Goal: Task Accomplishment & Management: Complete application form

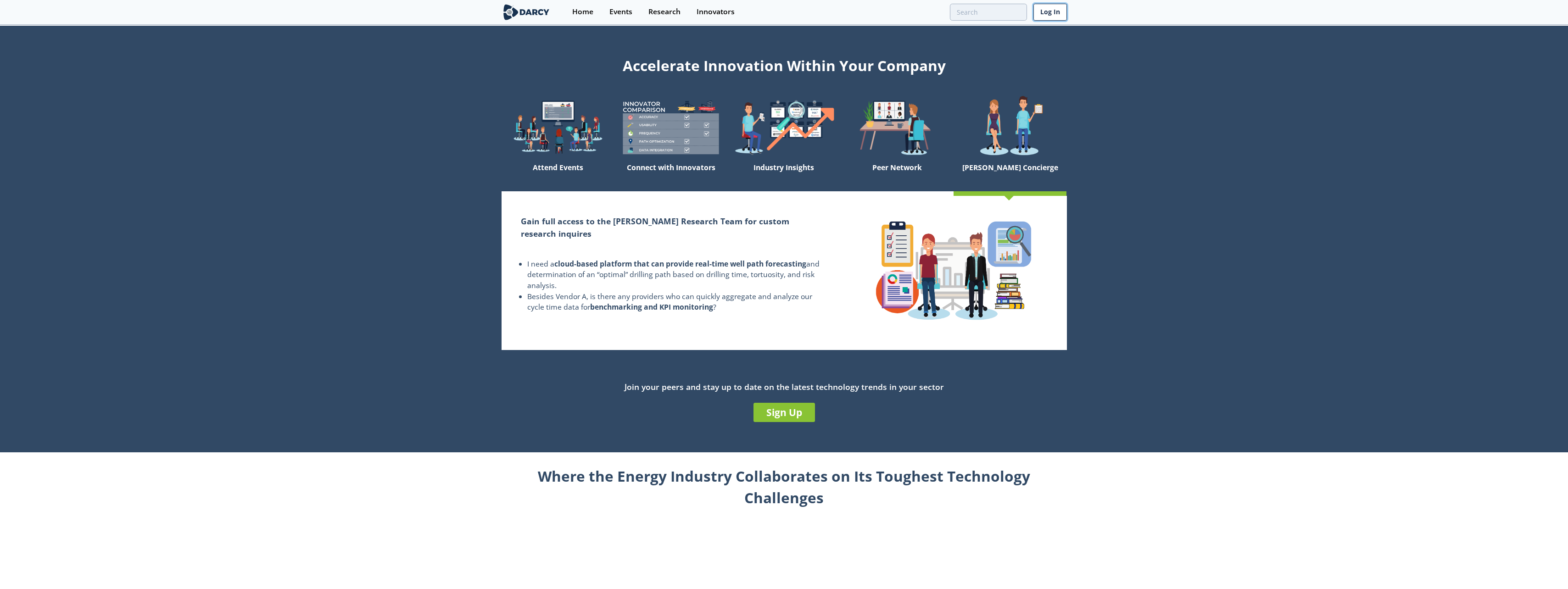
click at [1042, 9] on link "Log In" at bounding box center [1050, 12] width 33 height 17
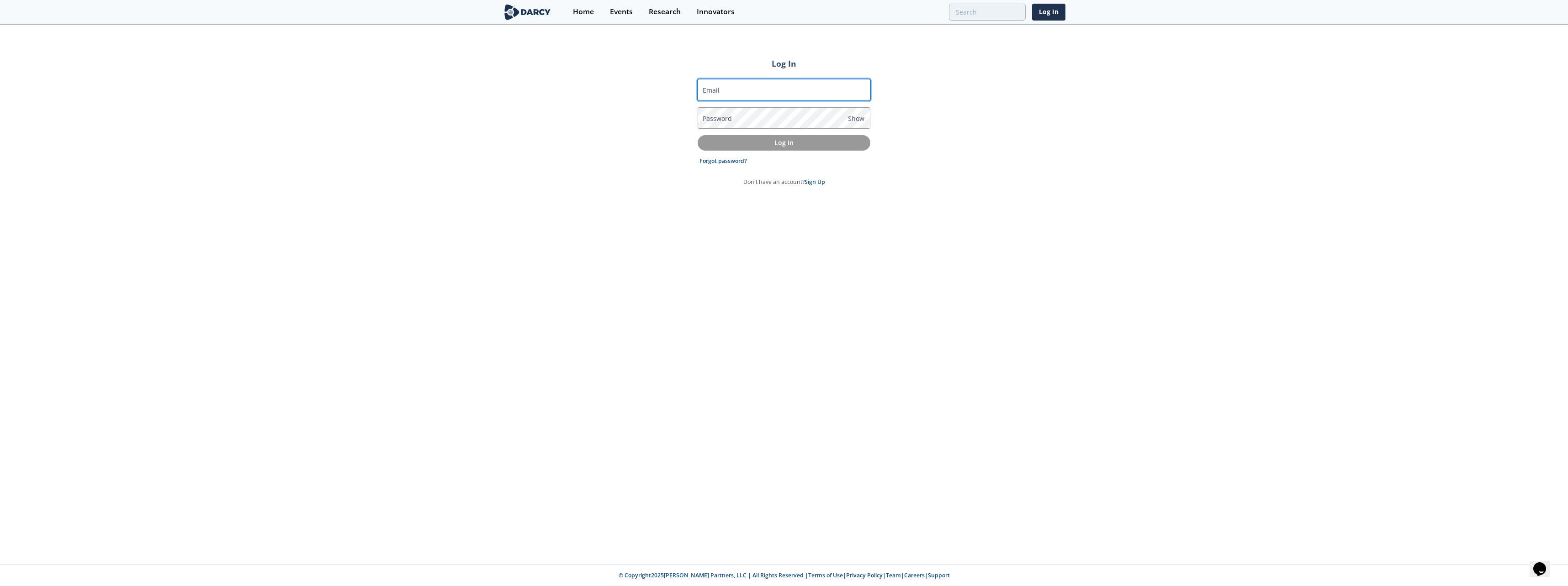
click at [743, 89] on input "Email" at bounding box center [784, 90] width 172 height 22
type input "[PERSON_NAME][EMAIL_ADDRESS][PERSON_NAME][DOMAIN_NAME]"
click at [779, 147] on p "Log In" at bounding box center [783, 142] width 160 height 9
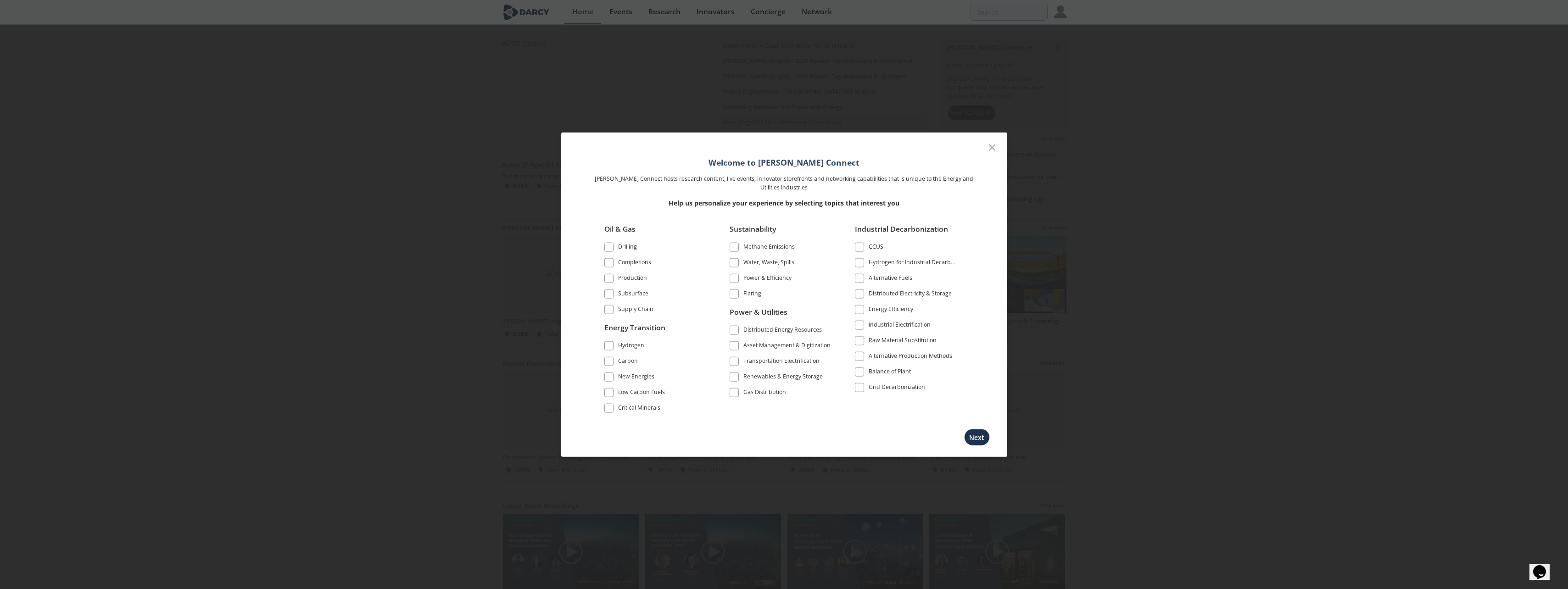
click at [607, 376] on span at bounding box center [608, 376] width 6 height 6
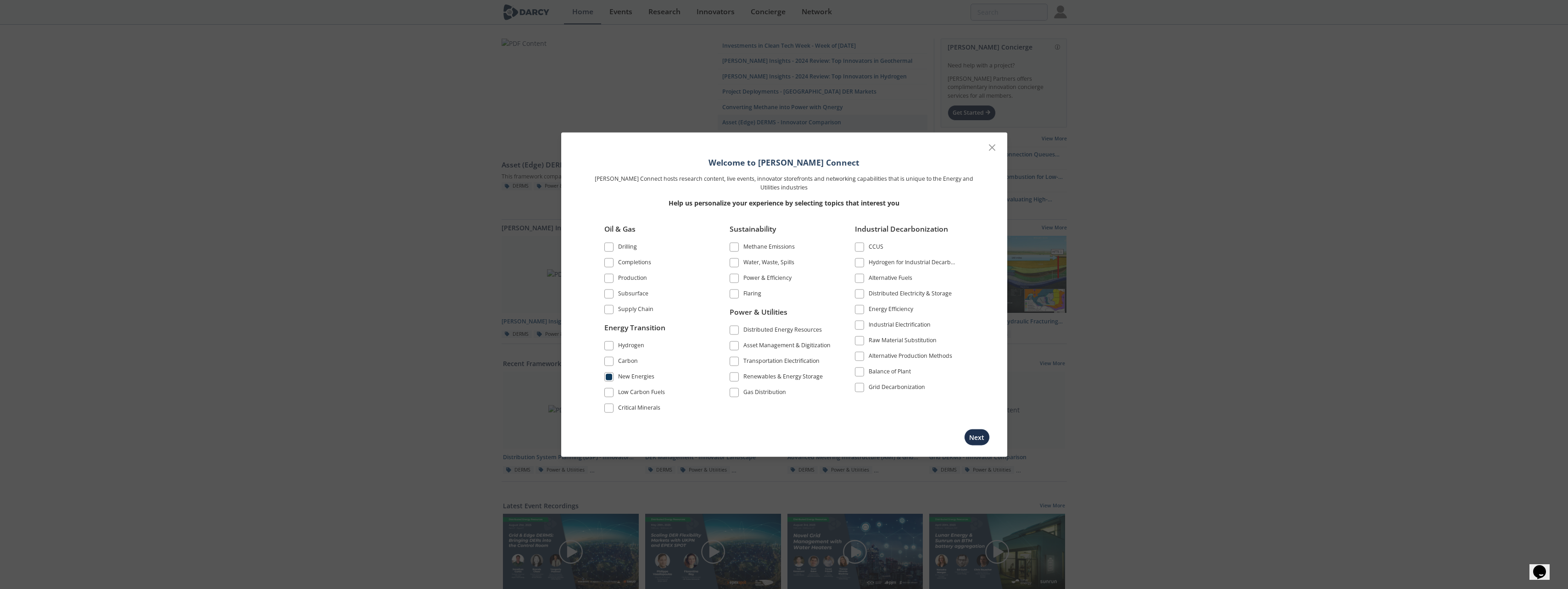
click at [736, 276] on span at bounding box center [733, 278] width 6 height 6
click at [733, 328] on span at bounding box center [733, 329] width 6 height 6
click at [735, 376] on span at bounding box center [733, 376] width 6 height 6
click at [733, 359] on span at bounding box center [733, 361] width 6 height 6
click at [856, 294] on span at bounding box center [859, 293] width 6 height 6
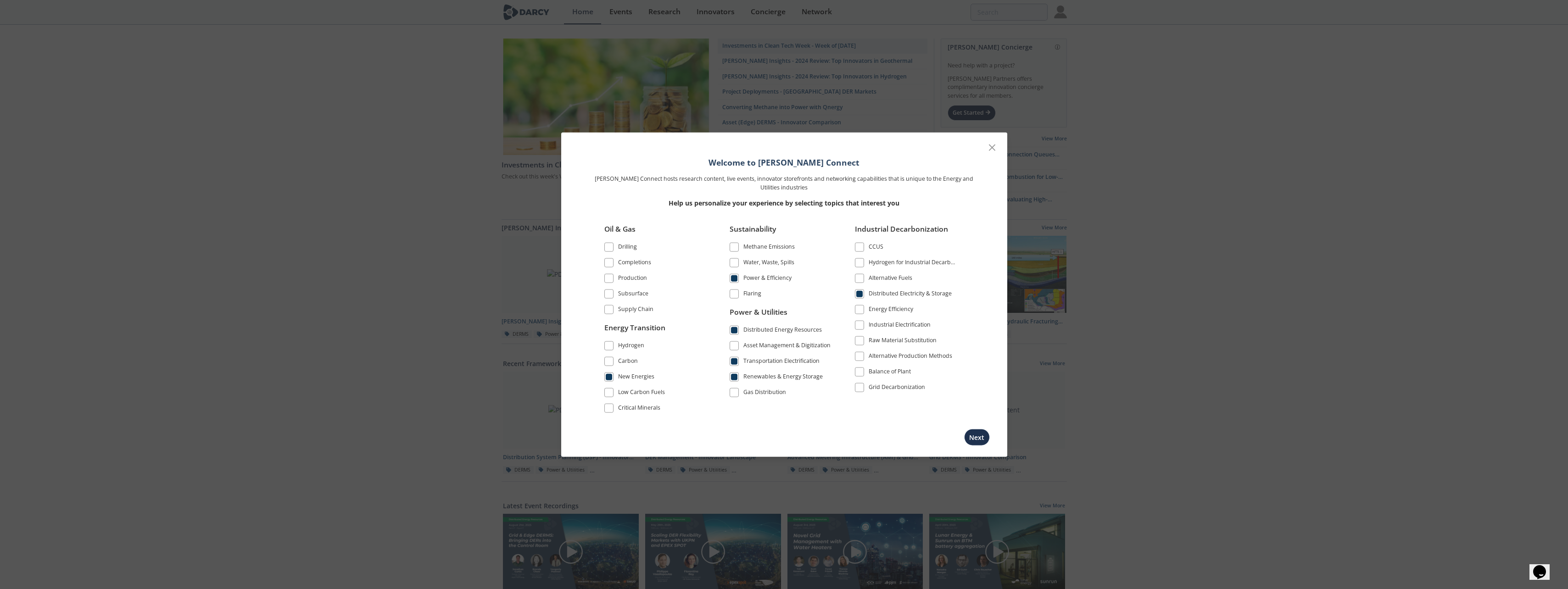
click at [857, 311] on span at bounding box center [859, 310] width 6 height 6
click at [861, 385] on span at bounding box center [859, 388] width 6 height 6
click at [862, 278] on span at bounding box center [859, 278] width 6 height 6
click at [973, 433] on button "Next" at bounding box center [977, 437] width 26 height 17
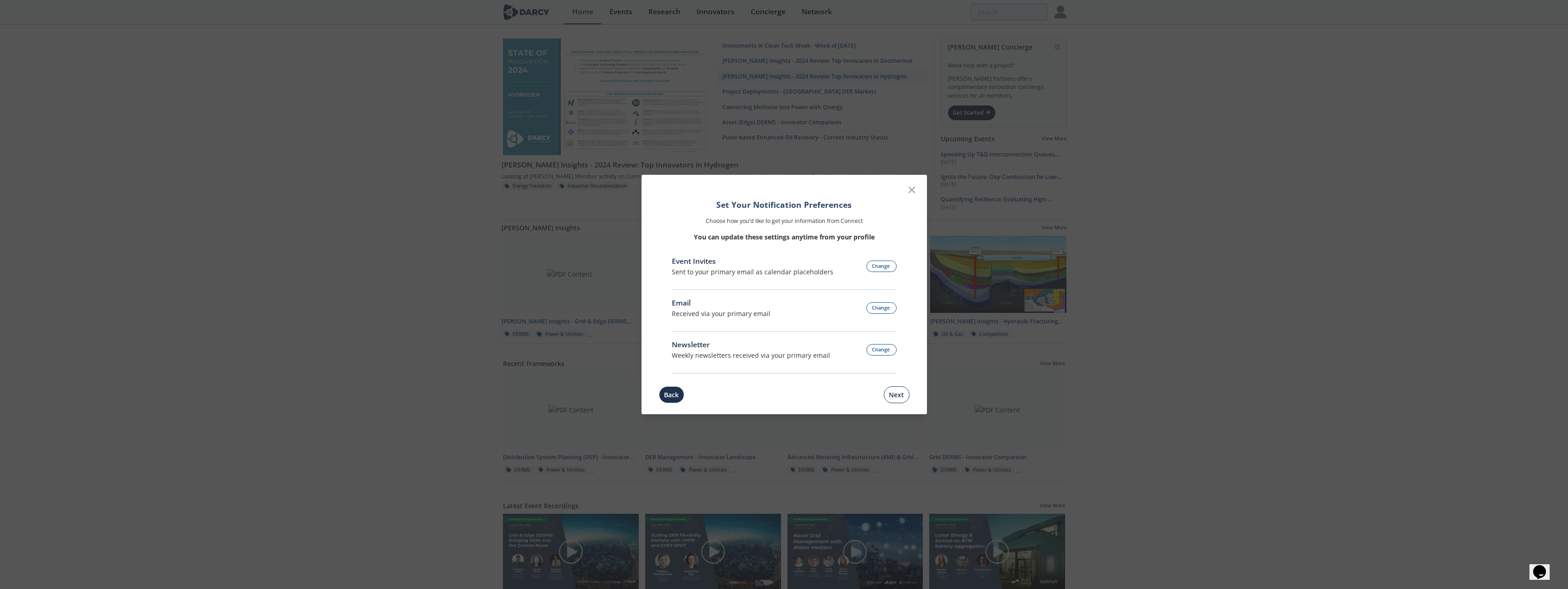
click at [892, 395] on button "Next" at bounding box center [896, 395] width 26 height 17
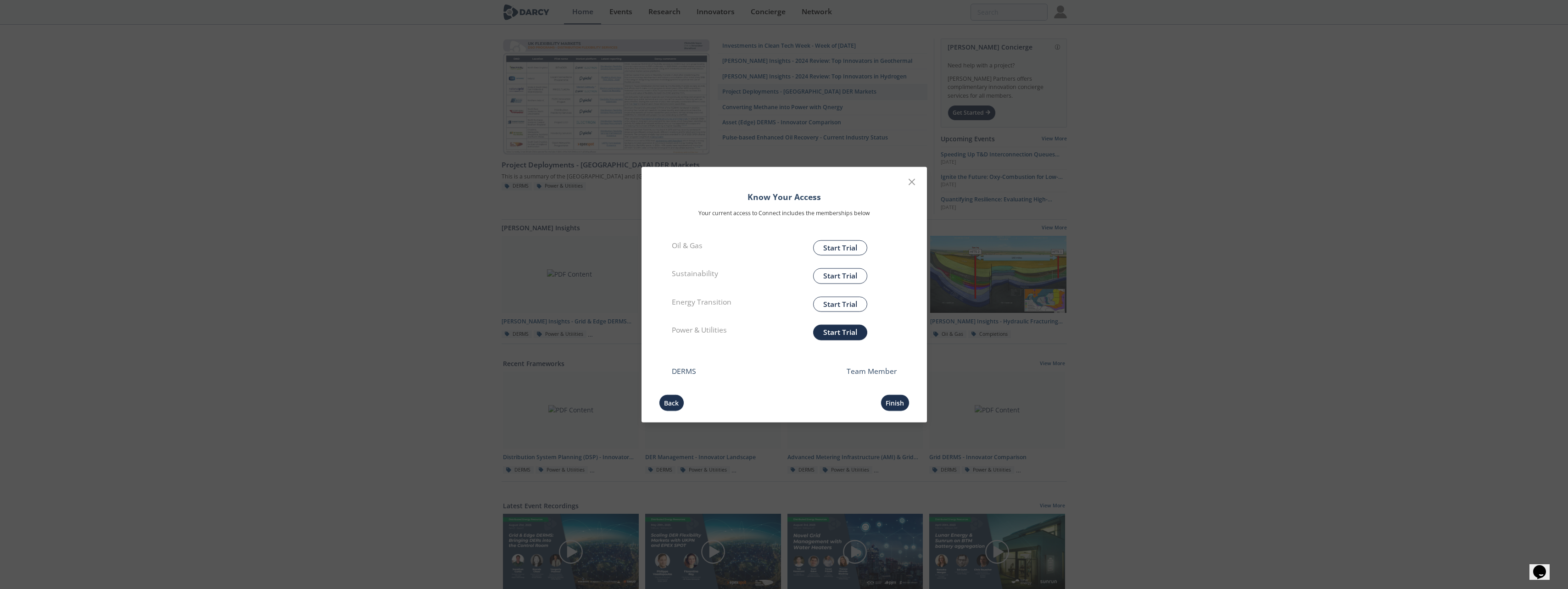
click at [836, 326] on button "Start Trial" at bounding box center [840, 333] width 54 height 15
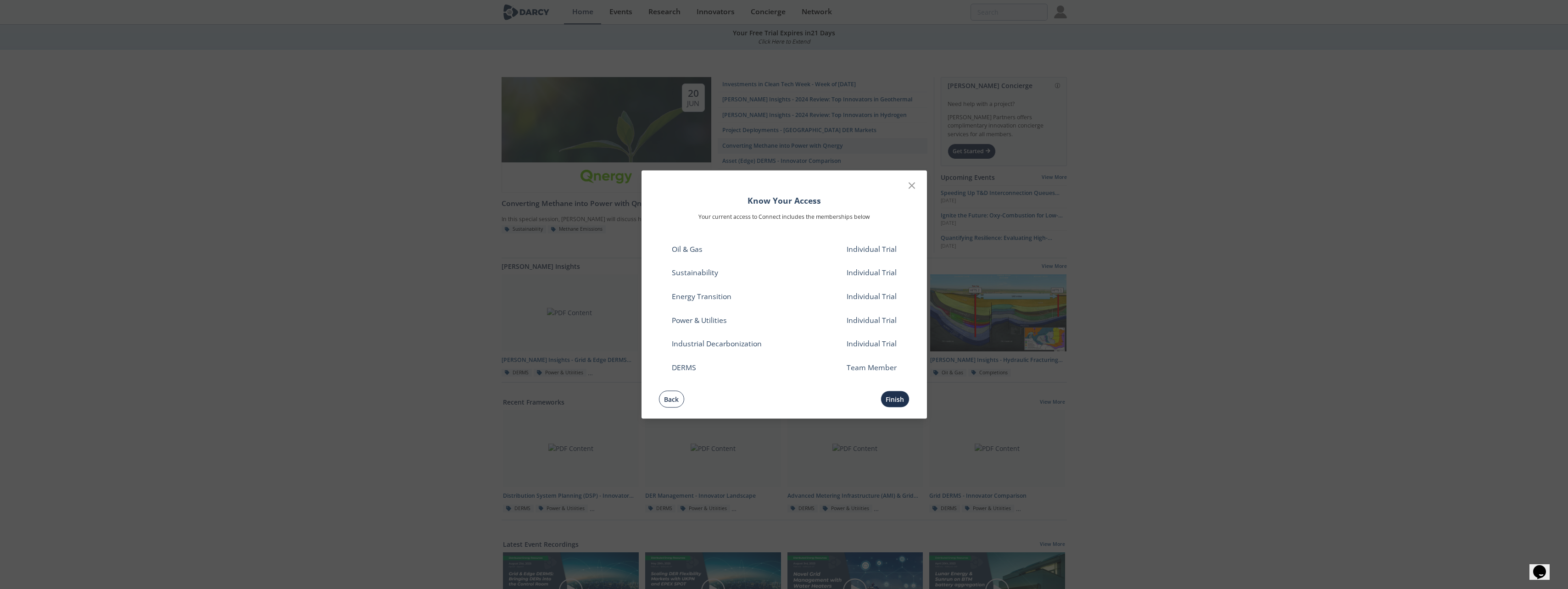
click at [669, 396] on button "Back" at bounding box center [671, 400] width 25 height 17
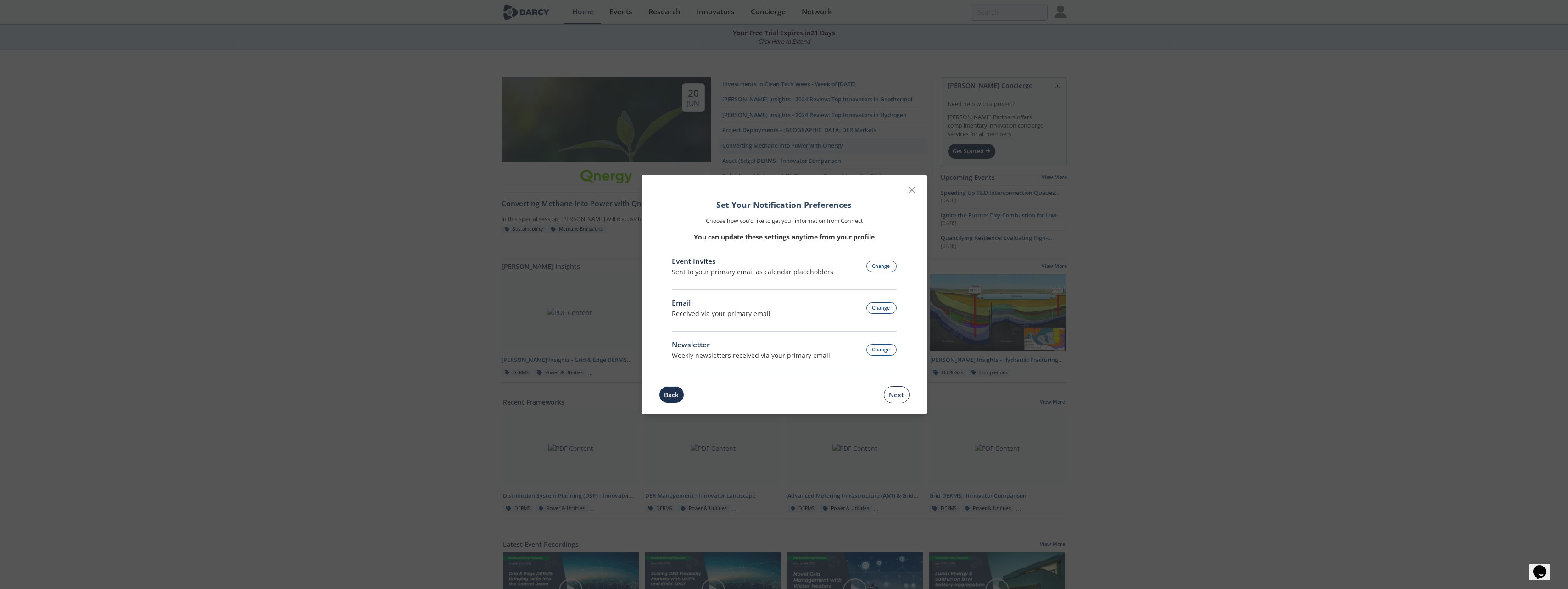
click at [896, 393] on button "Next" at bounding box center [896, 395] width 26 height 17
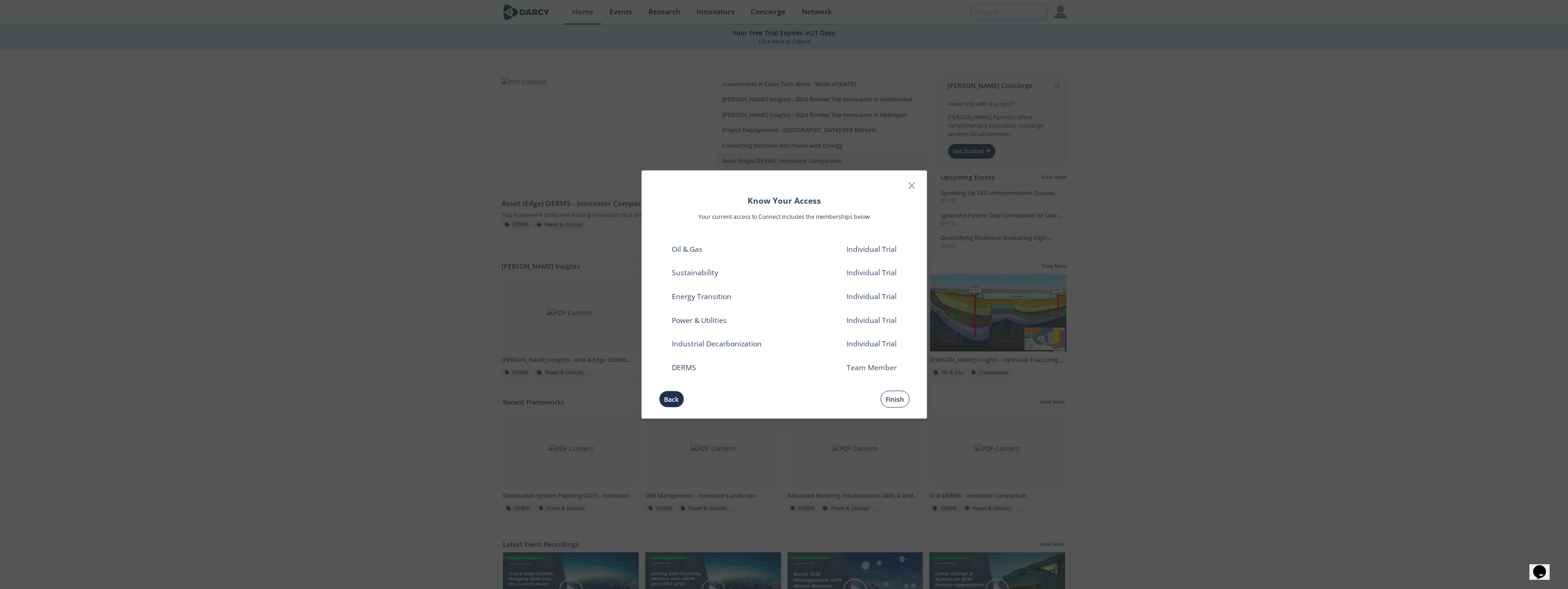
click at [894, 399] on button "Finish" at bounding box center [895, 400] width 29 height 17
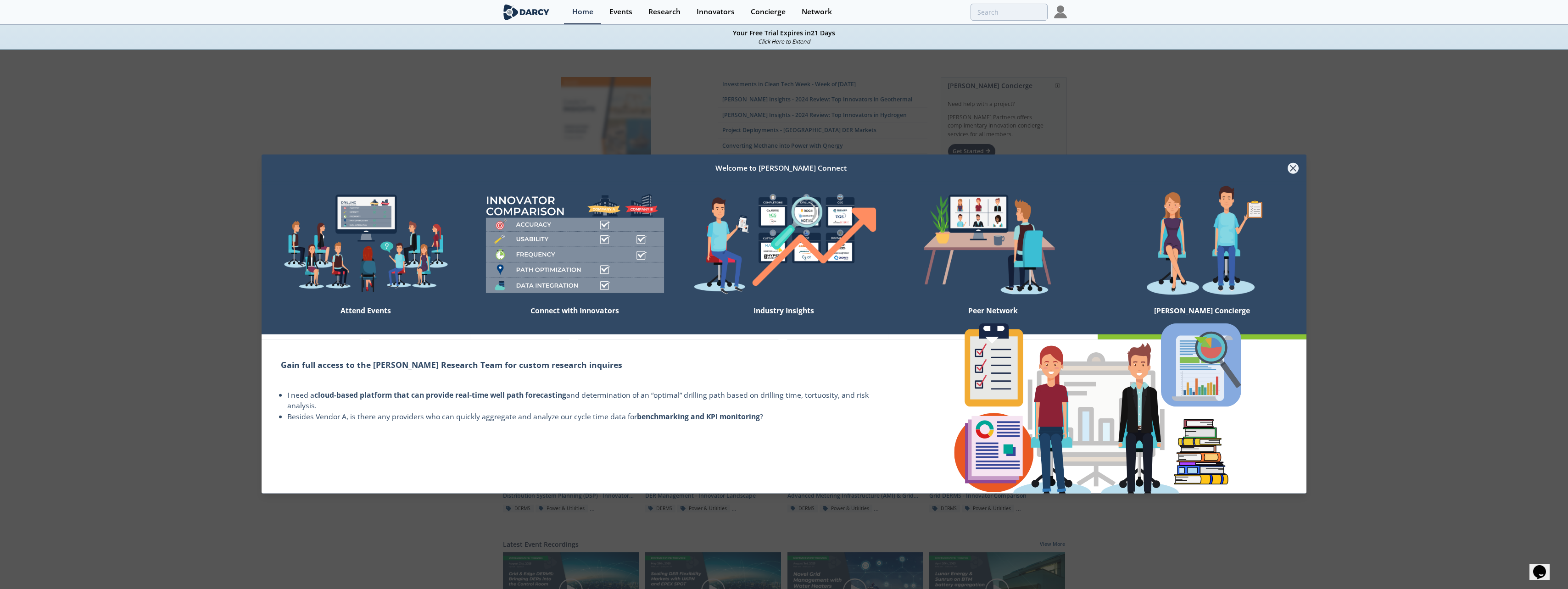
click at [1290, 170] on icon at bounding box center [1292, 168] width 11 height 11
